Goal: Task Accomplishment & Management: Complete application form

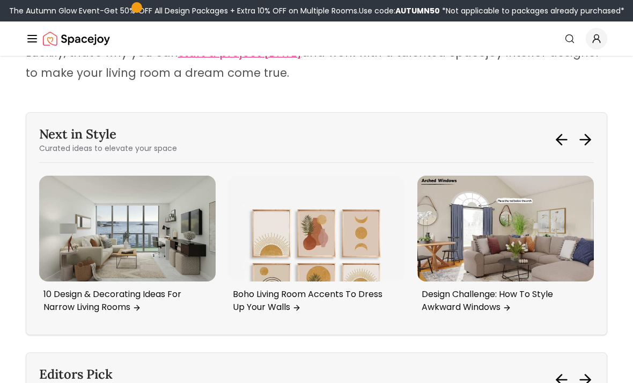
scroll to position [8065, 0]
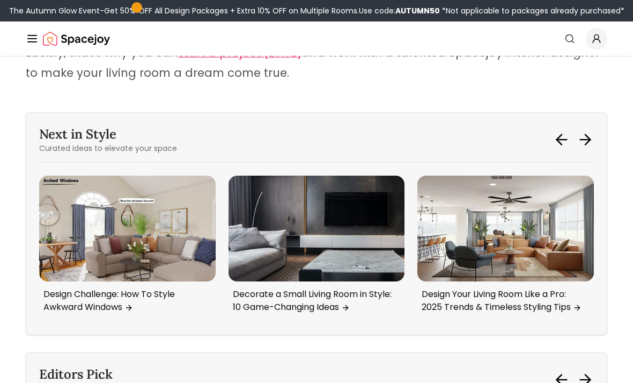
click at [350, 192] on img "5 / 6" at bounding box center [317, 228] width 177 height 106
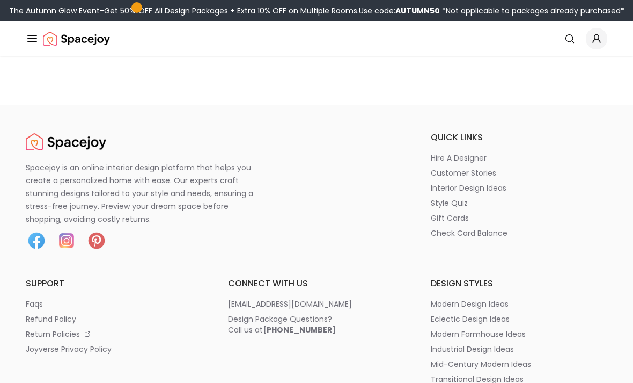
scroll to position [6119, 0]
click at [450, 162] on p "hire a designer" at bounding box center [459, 156] width 56 height 11
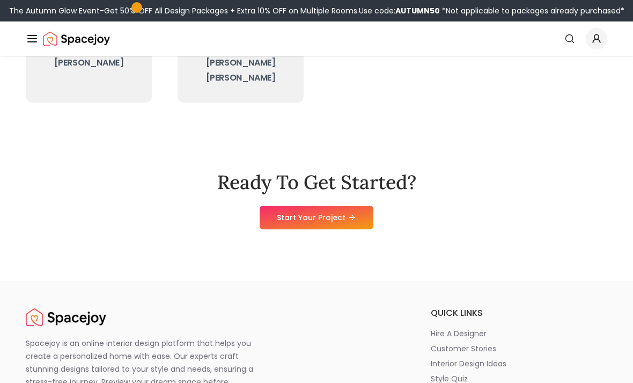
scroll to position [501, 0]
click at [327, 205] on link "Start Your Project" at bounding box center [317, 217] width 114 height 24
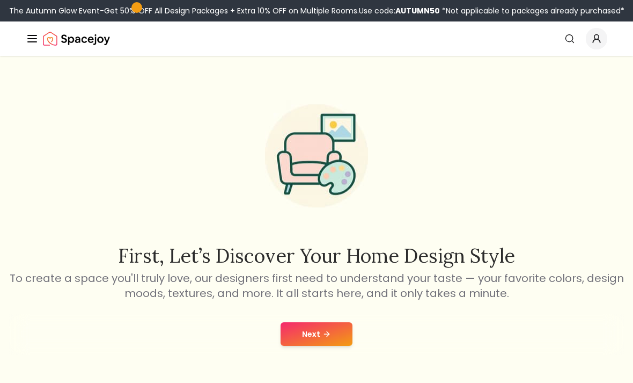
click at [323, 332] on icon at bounding box center [326, 333] width 9 height 9
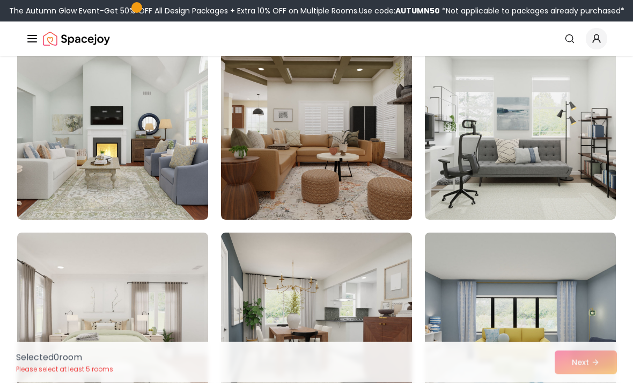
scroll to position [5635, 0]
click at [127, 164] on img at bounding box center [112, 134] width 191 height 172
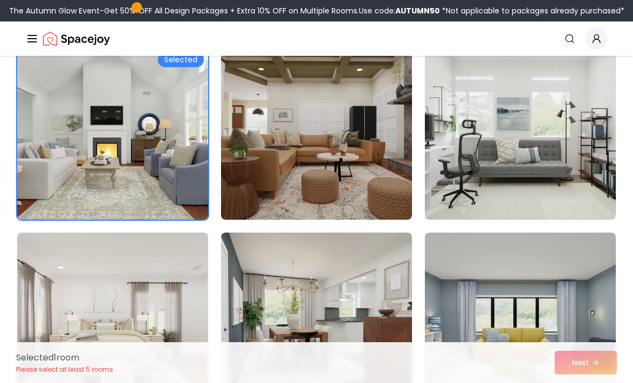
click at [579, 358] on div "Selected 1 room Please select at least 5 rooms Next" at bounding box center [317, 362] width 618 height 41
click at [576, 364] on div "Selected 1 room Please select at least 5 rooms Next" at bounding box center [317, 362] width 618 height 41
click at [579, 350] on div "Selected 1 room Please select at least 5 rooms Next" at bounding box center [317, 362] width 618 height 41
click at [578, 359] on div "Selected 1 room Please select at least 5 rooms Next" at bounding box center [317, 362] width 618 height 41
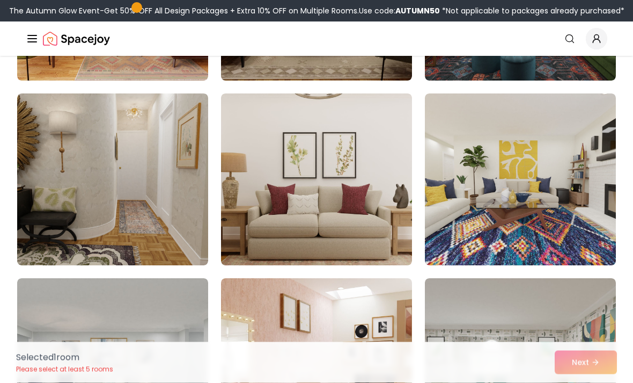
scroll to position [1344, 0]
click at [322, 200] on img at bounding box center [316, 179] width 191 height 172
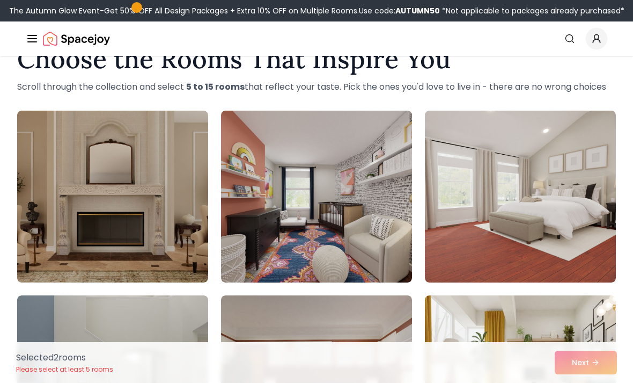
scroll to position [35, 0]
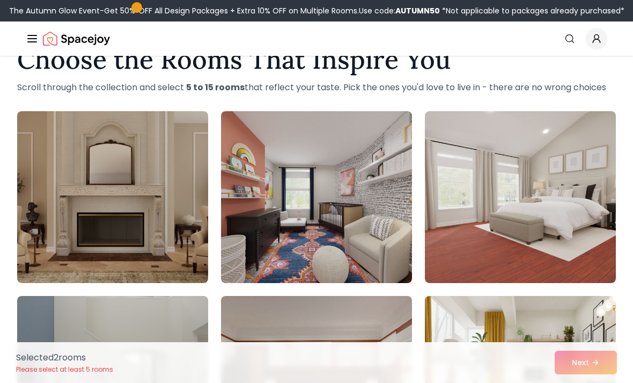
click at [570, 363] on div "Selected 2 room s Please select at least 5 rooms Next" at bounding box center [317, 362] width 618 height 41
click at [574, 355] on div "Selected 2 room s Please select at least 5 rooms Next" at bounding box center [317, 362] width 618 height 41
click at [579, 356] on div "Selected 2 room s Please select at least 5 rooms Next" at bounding box center [317, 362] width 618 height 41
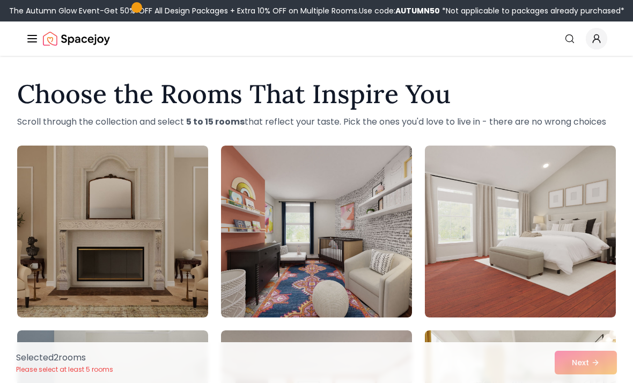
scroll to position [0, 0]
